Goal: Task Accomplishment & Management: Manage account settings

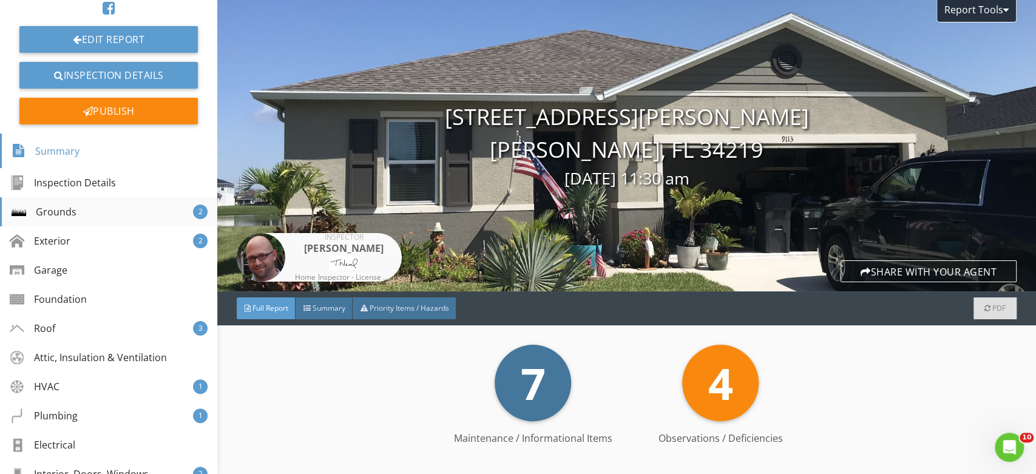
scroll to position [135, 0]
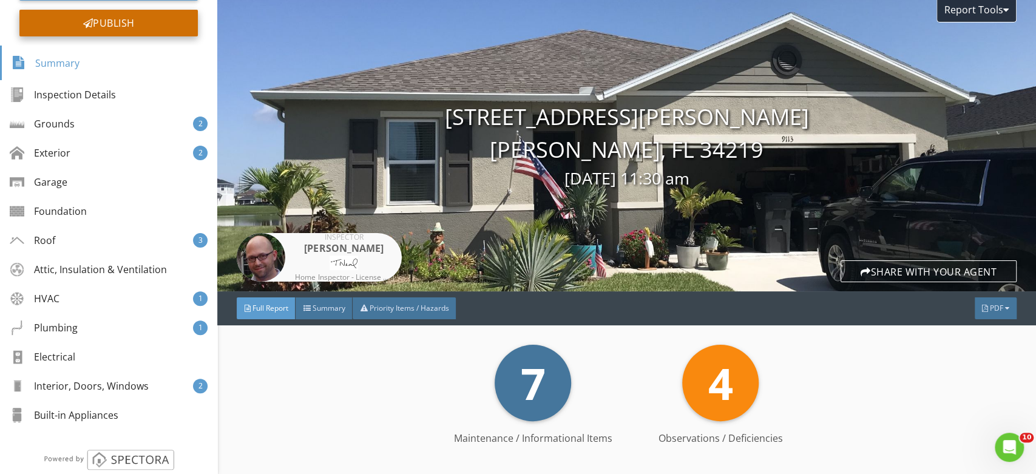
click at [161, 22] on div "Publish" at bounding box center [108, 23] width 178 height 27
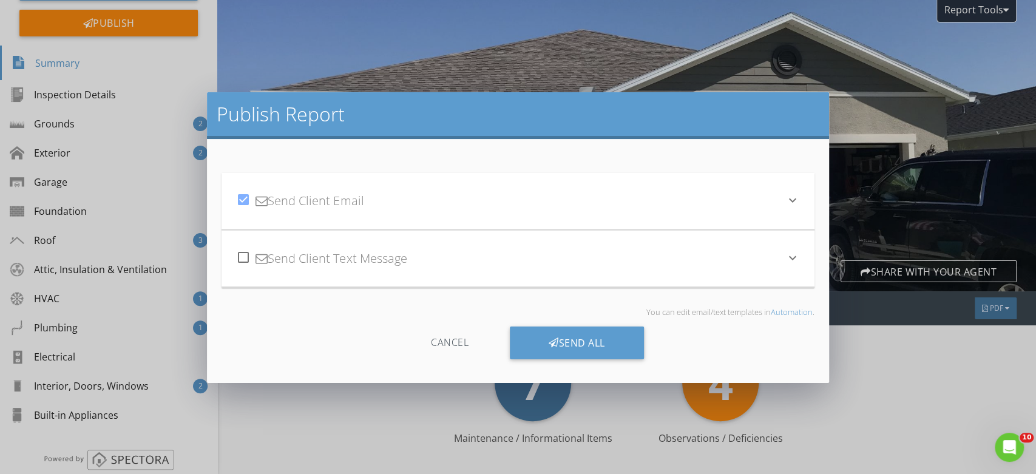
click at [244, 202] on div at bounding box center [243, 199] width 21 height 21
checkbox input "false"
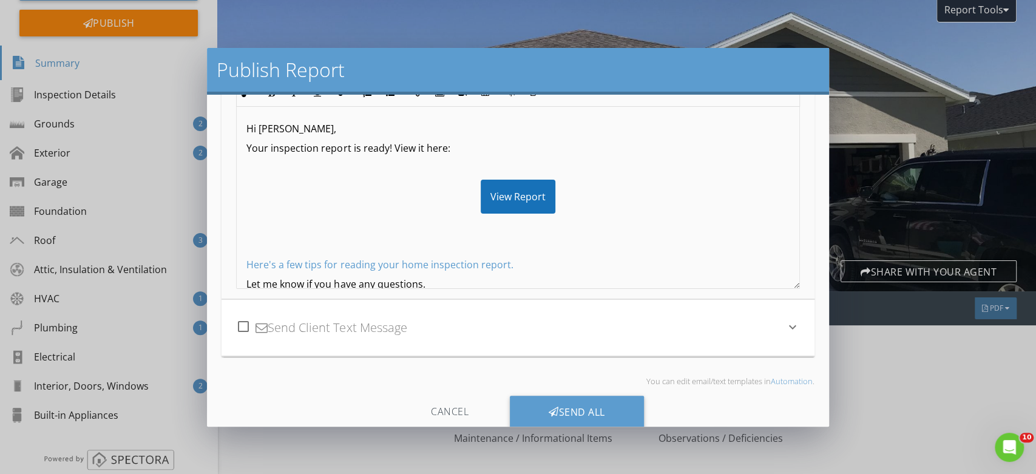
scroll to position [183, 0]
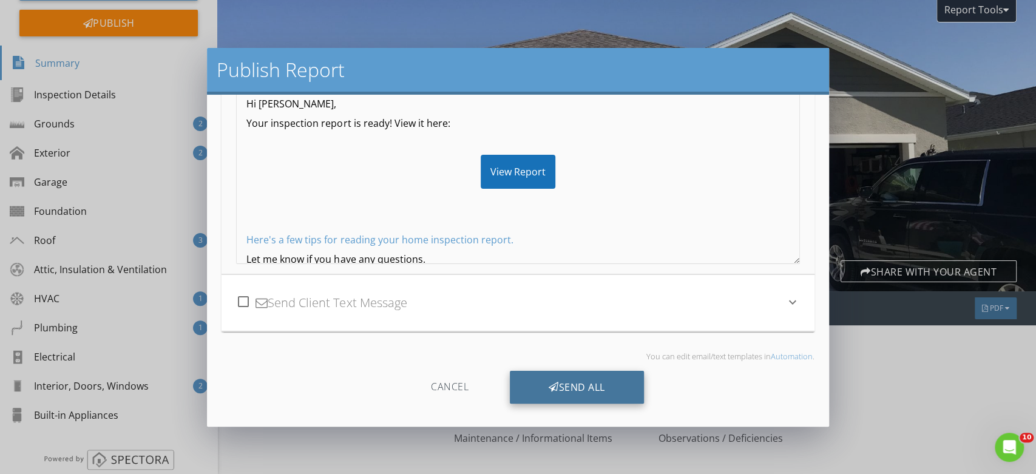
click at [574, 382] on div "Send All" at bounding box center [577, 387] width 134 height 33
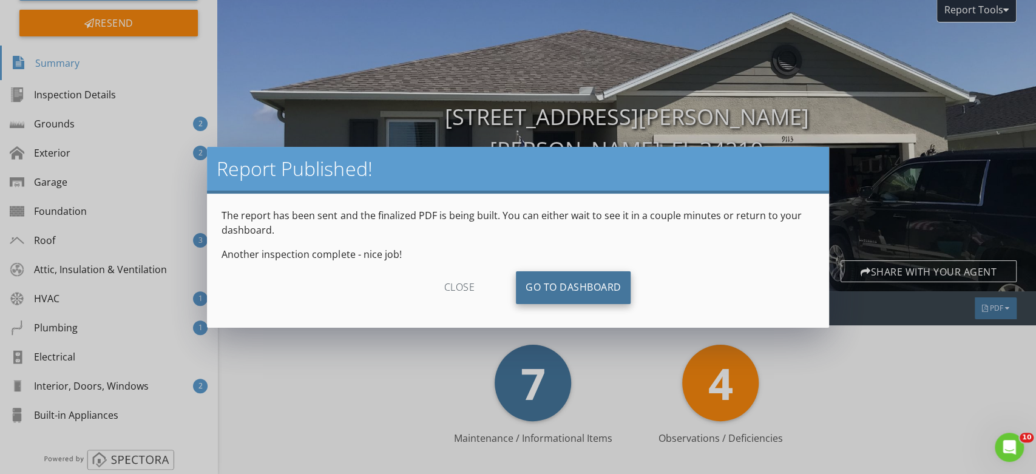
click at [589, 285] on link "Go To Dashboard" at bounding box center [573, 287] width 115 height 33
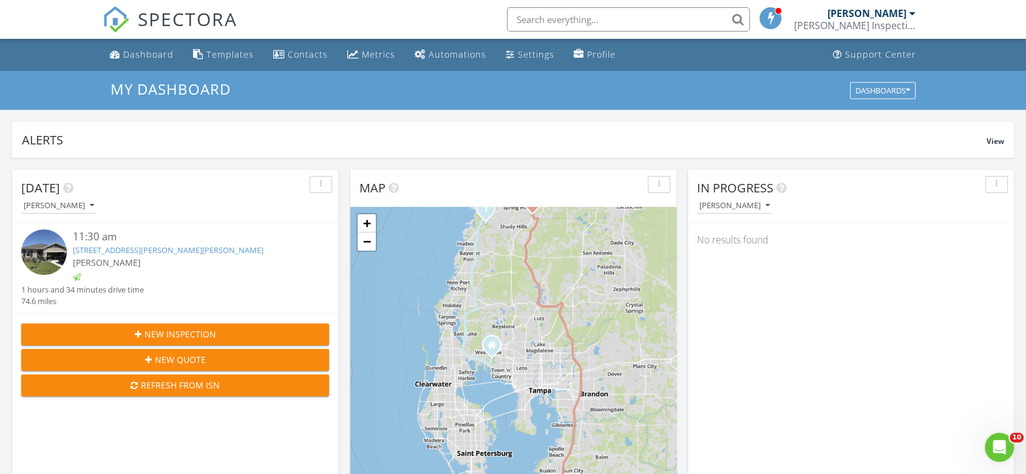
click at [174, 249] on link "9113 Sandy Bluffs Circle, Parrish, FL 34219" at bounding box center [168, 250] width 191 height 11
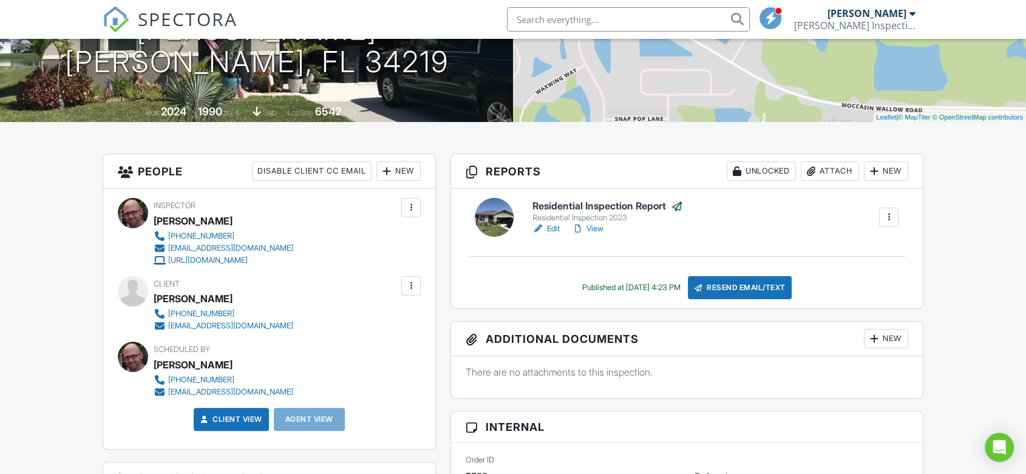
click at [594, 229] on link "View" at bounding box center [588, 229] width 32 height 12
